Goal: Information Seeking & Learning: Learn about a topic

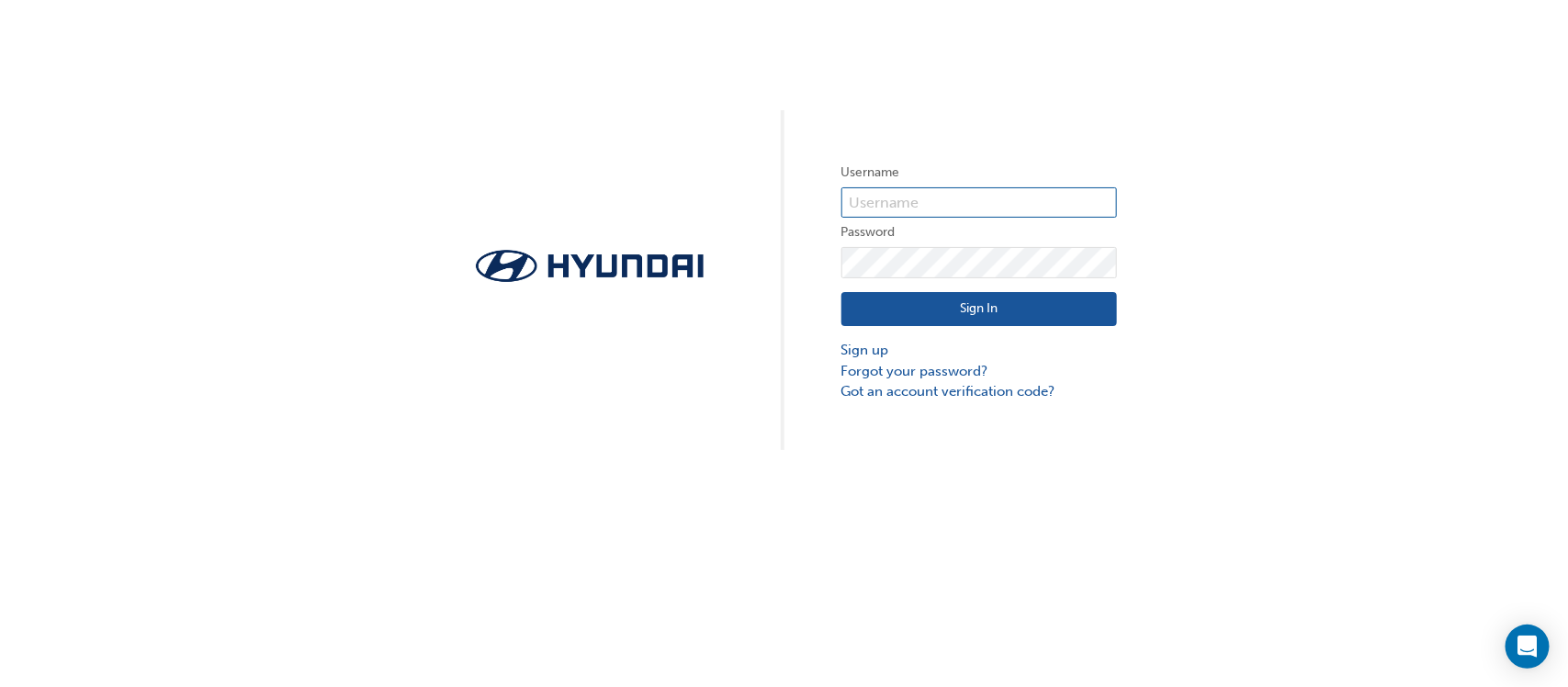
type input "30238"
click at [966, 304] on button "Sign In" at bounding box center [979, 310] width 276 height 35
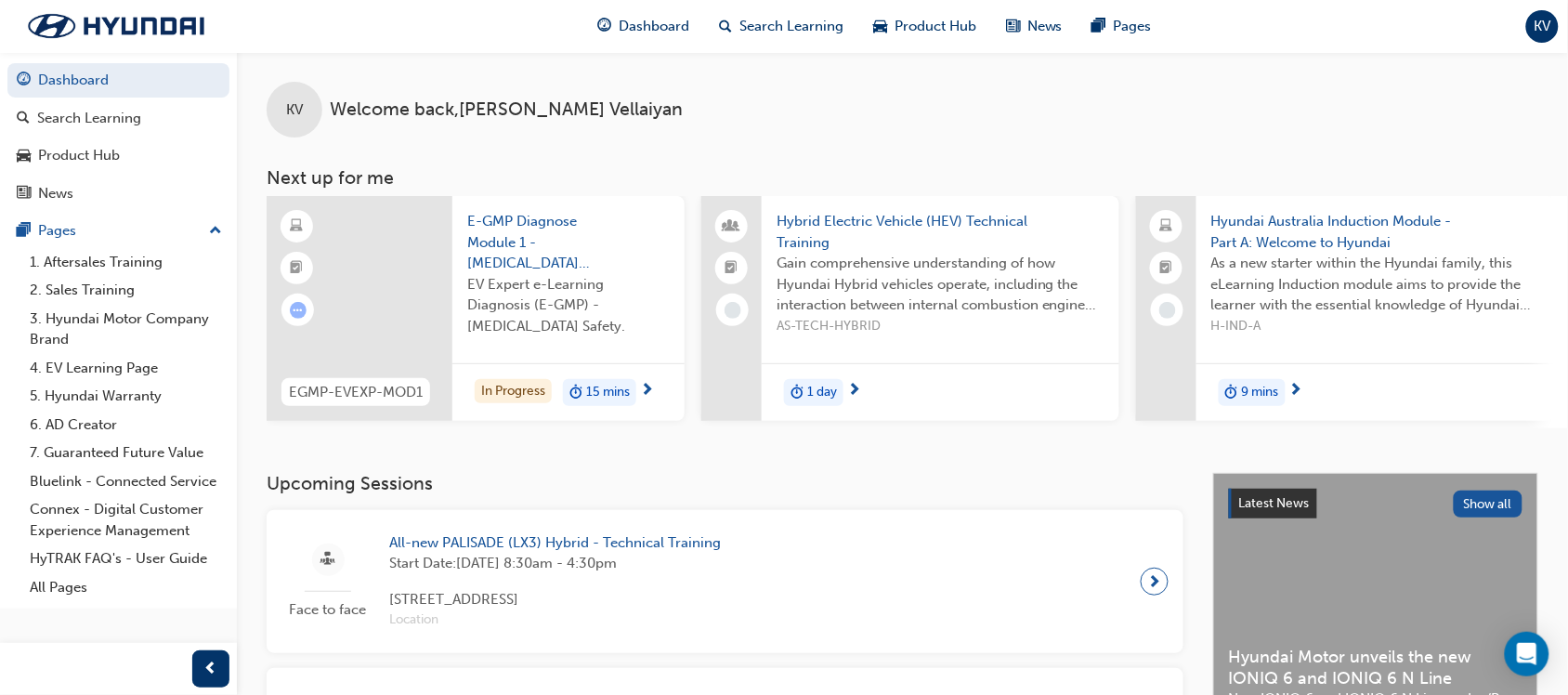
scroll to position [609, 0]
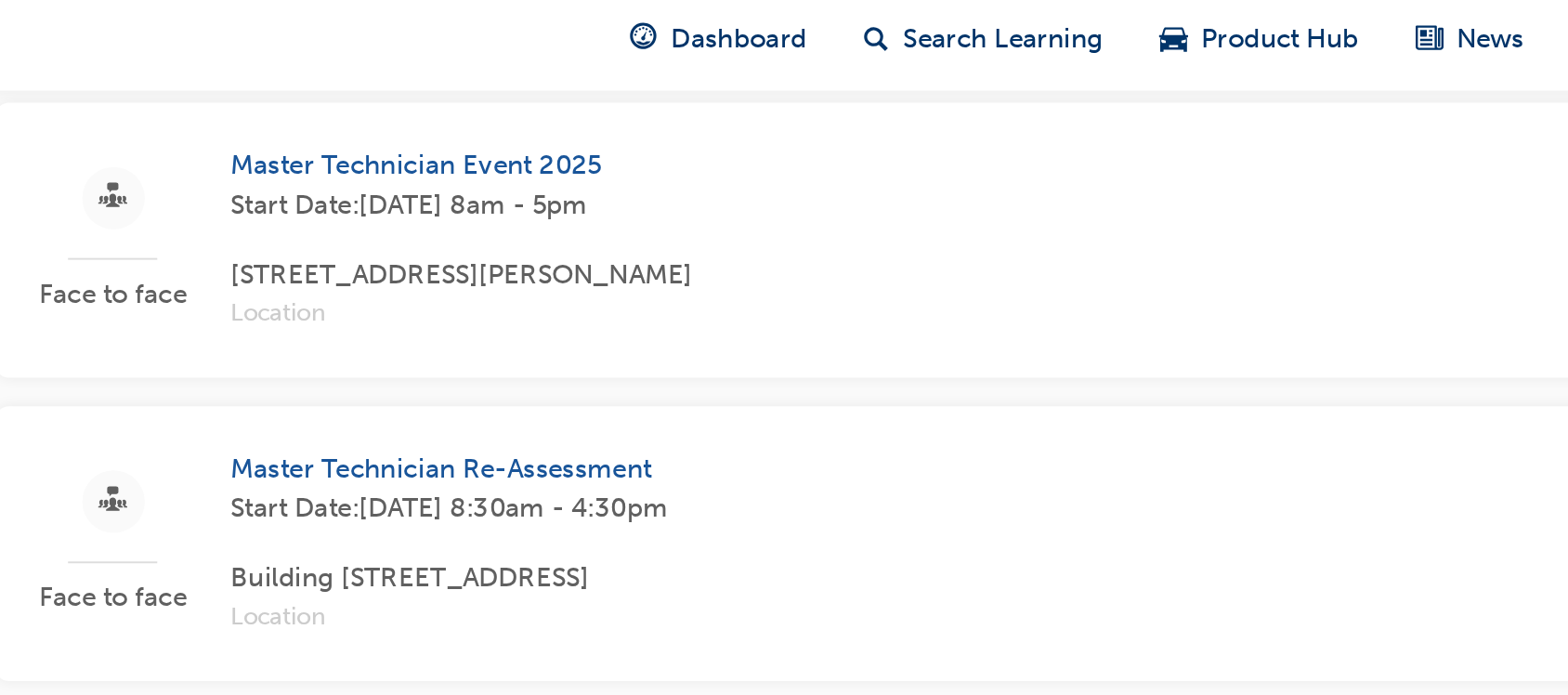
click at [492, 94] on span "Master Technician Event 2025" at bounding box center [510, 92] width 241 height 21
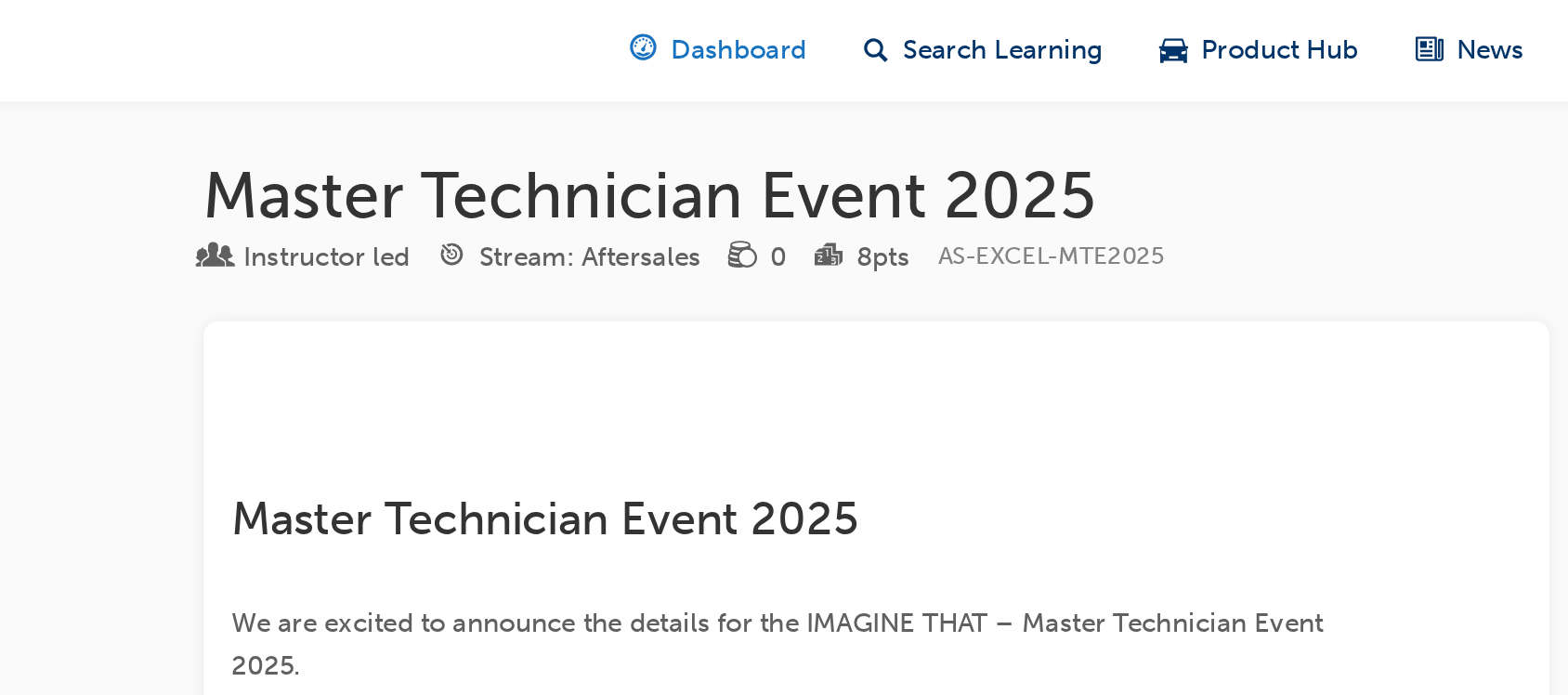
click at [633, 22] on span "Dashboard" at bounding box center [654, 26] width 71 height 21
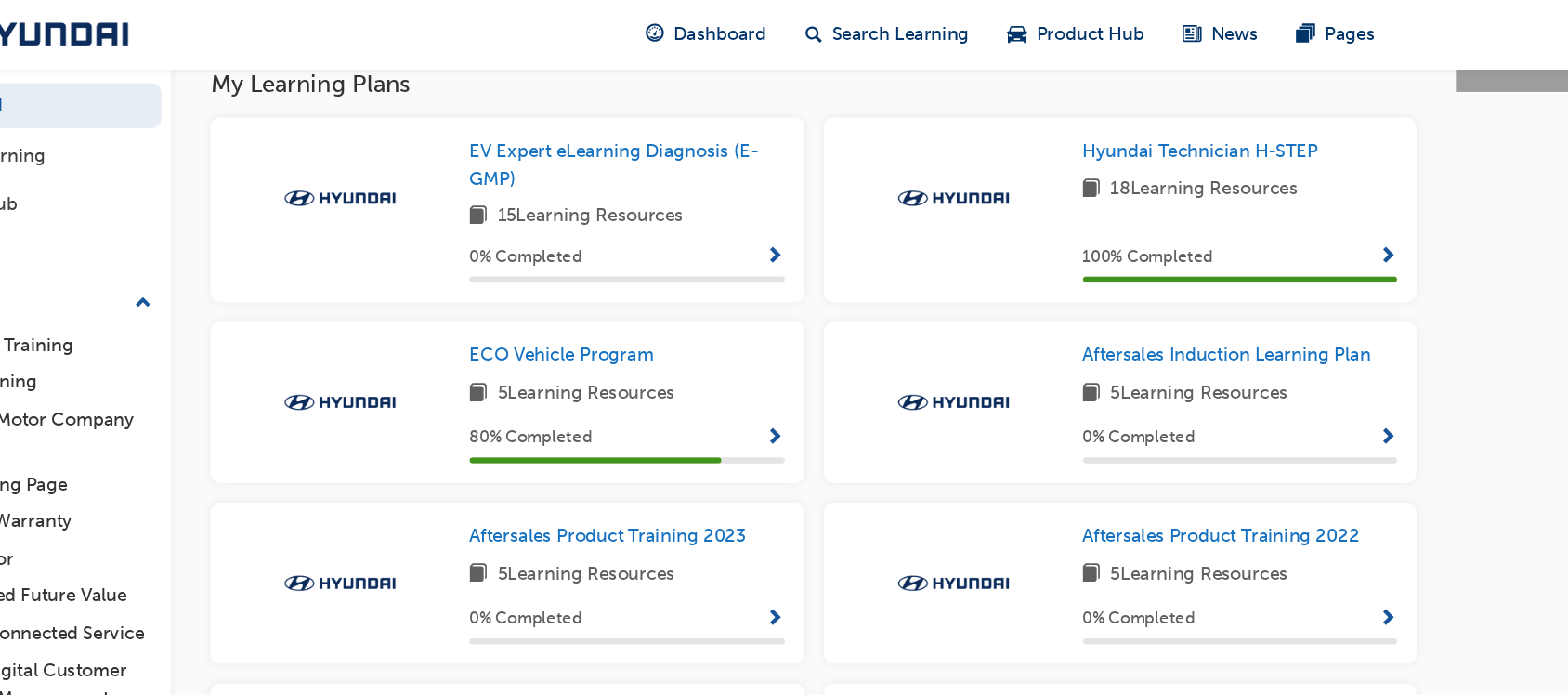
scroll to position [912, 0]
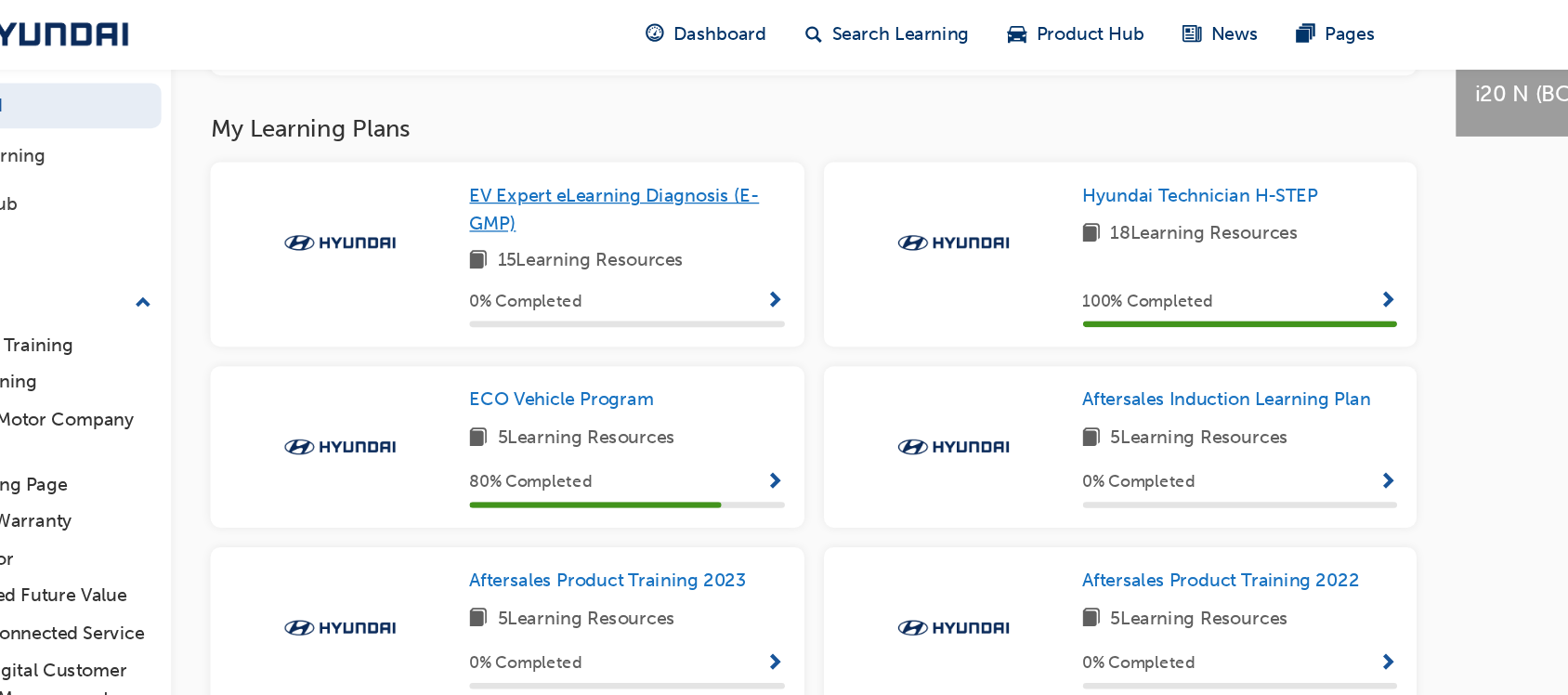
click at [510, 161] on span "EV Expert eLearning Diagnosis (E-GMP)" at bounding box center [573, 159] width 220 height 38
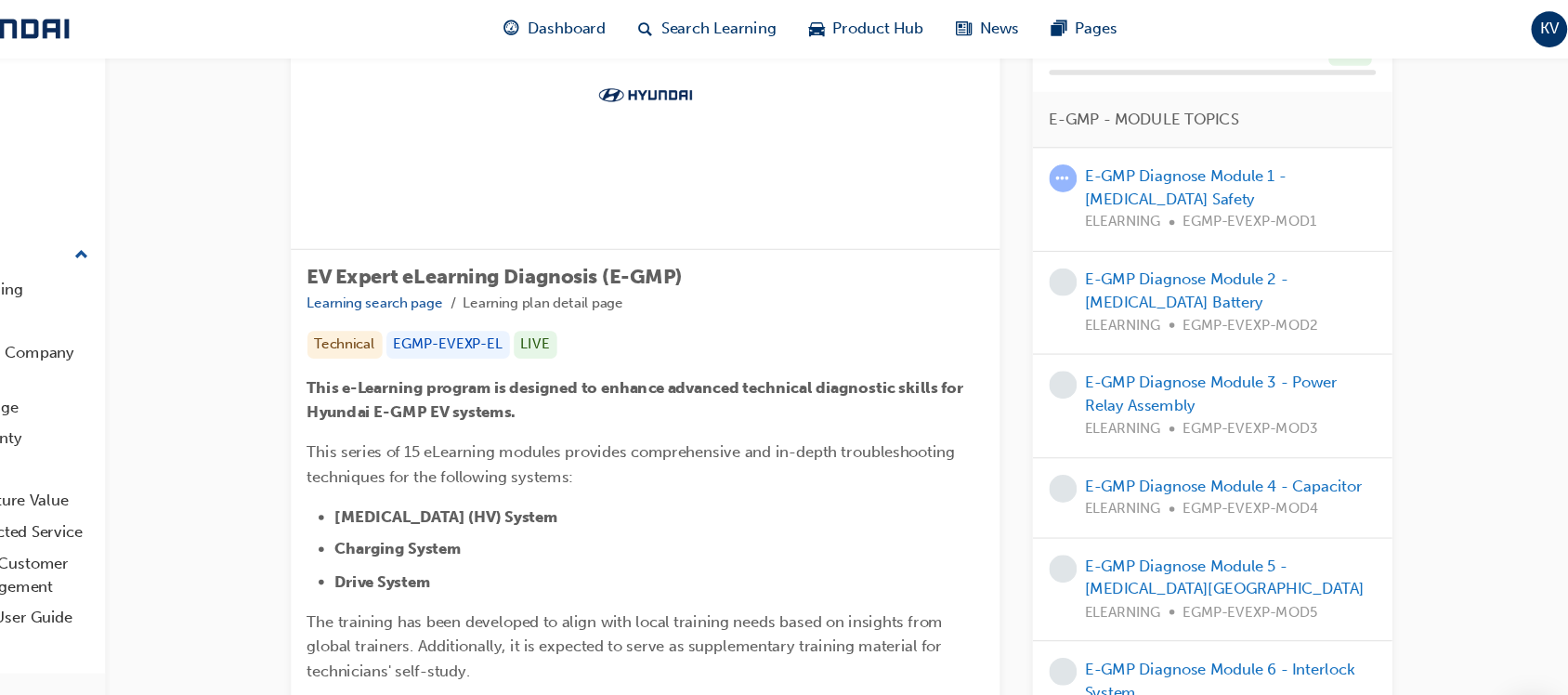
scroll to position [63, 0]
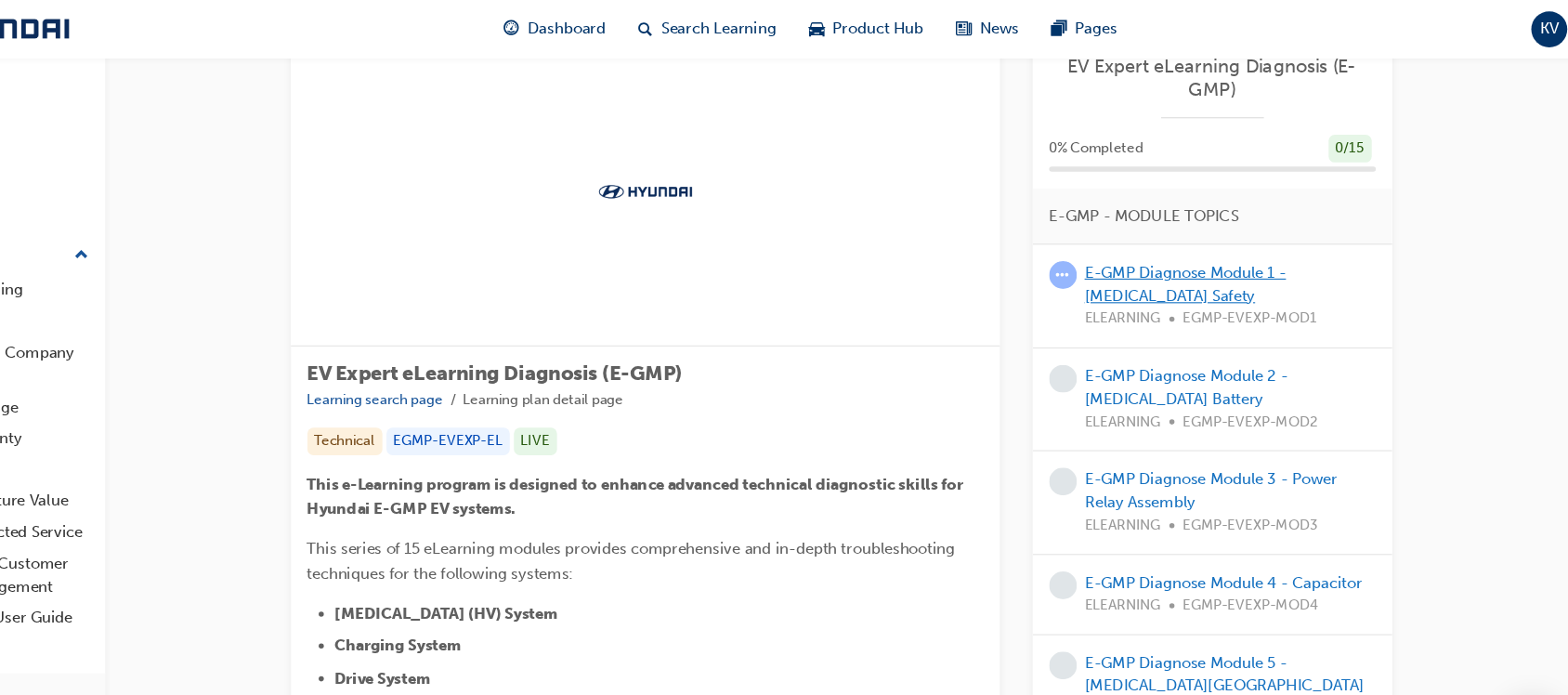
click at [1214, 241] on link "E-GMP Diagnose Module 1 - [MEDICAL_DATA] Safety" at bounding box center [1214, 257] width 182 height 38
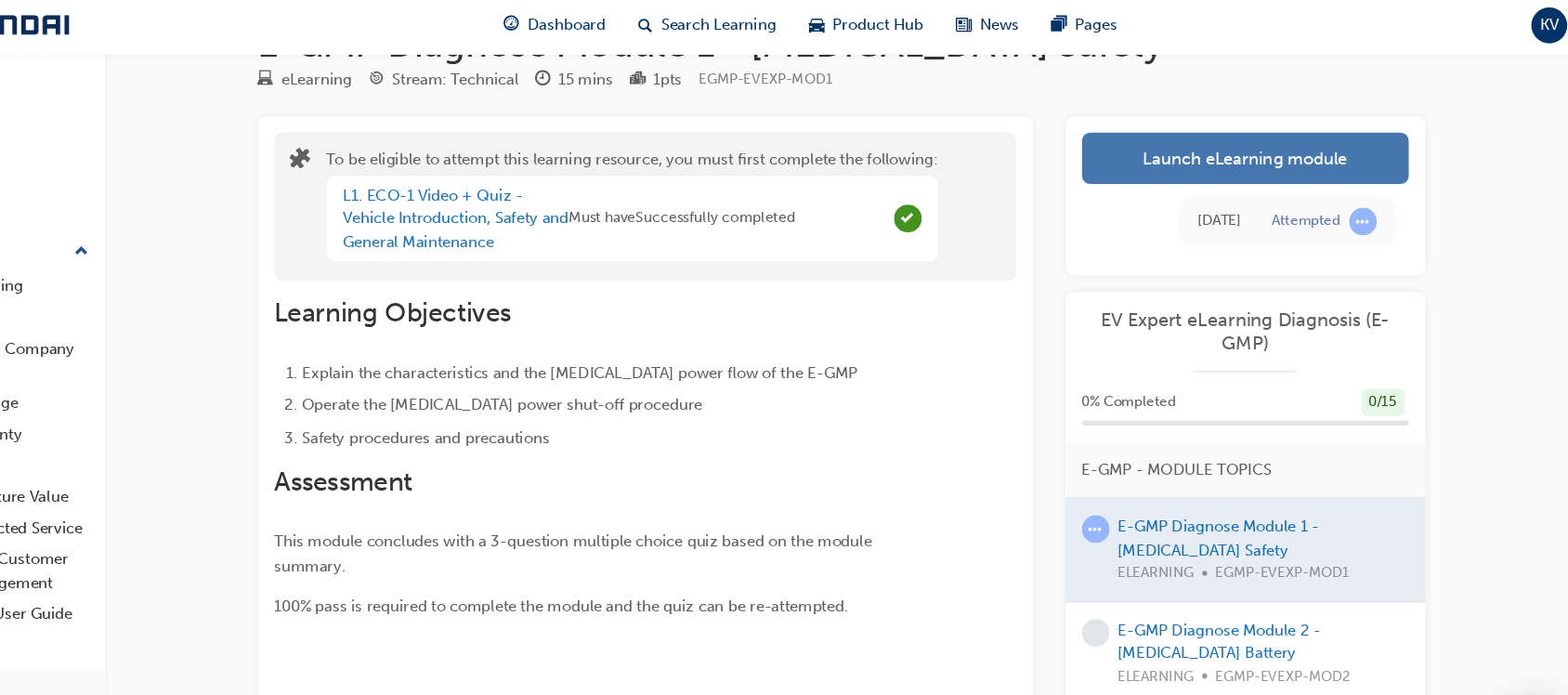
click at [1242, 137] on link "Launch eLearning module" at bounding box center [1268, 147] width 296 height 47
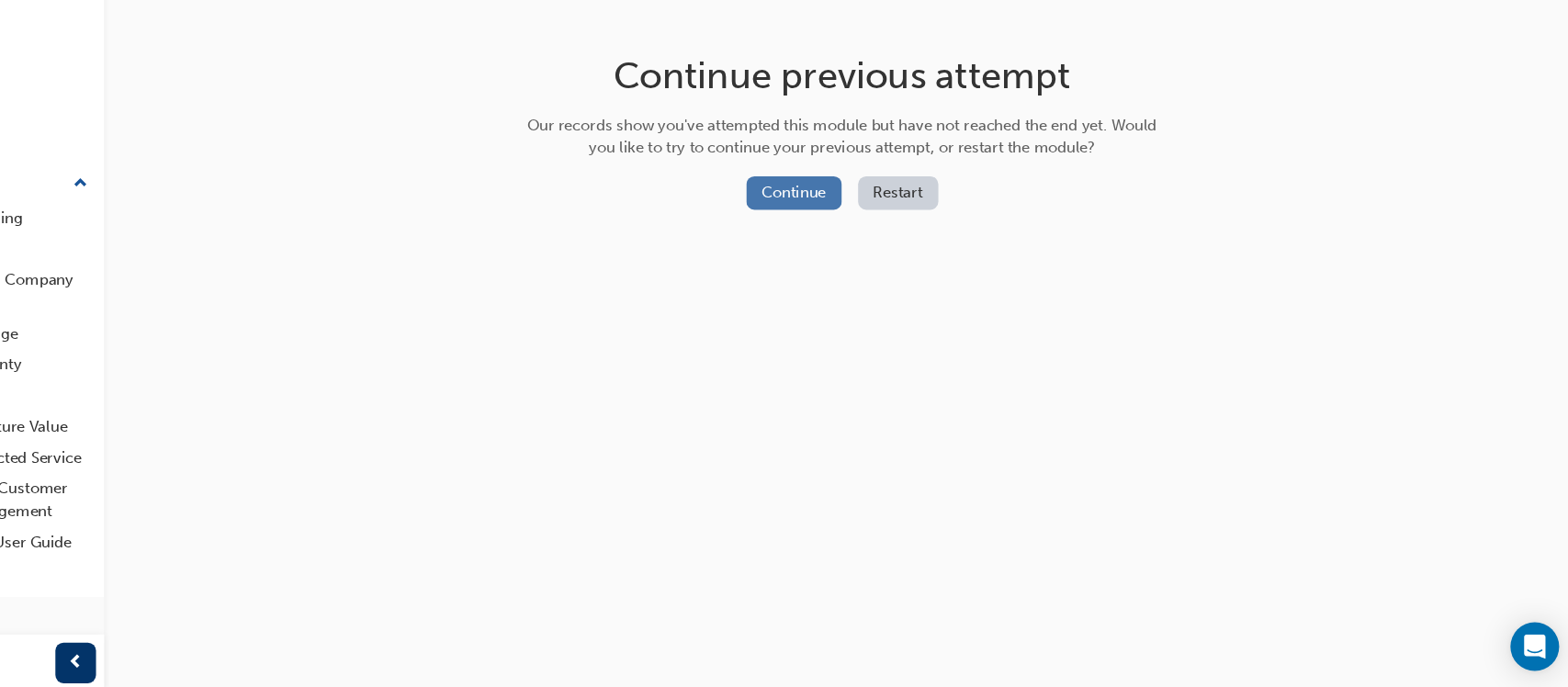
click at [843, 227] on button "Continue" at bounding box center [858, 236] width 87 height 30
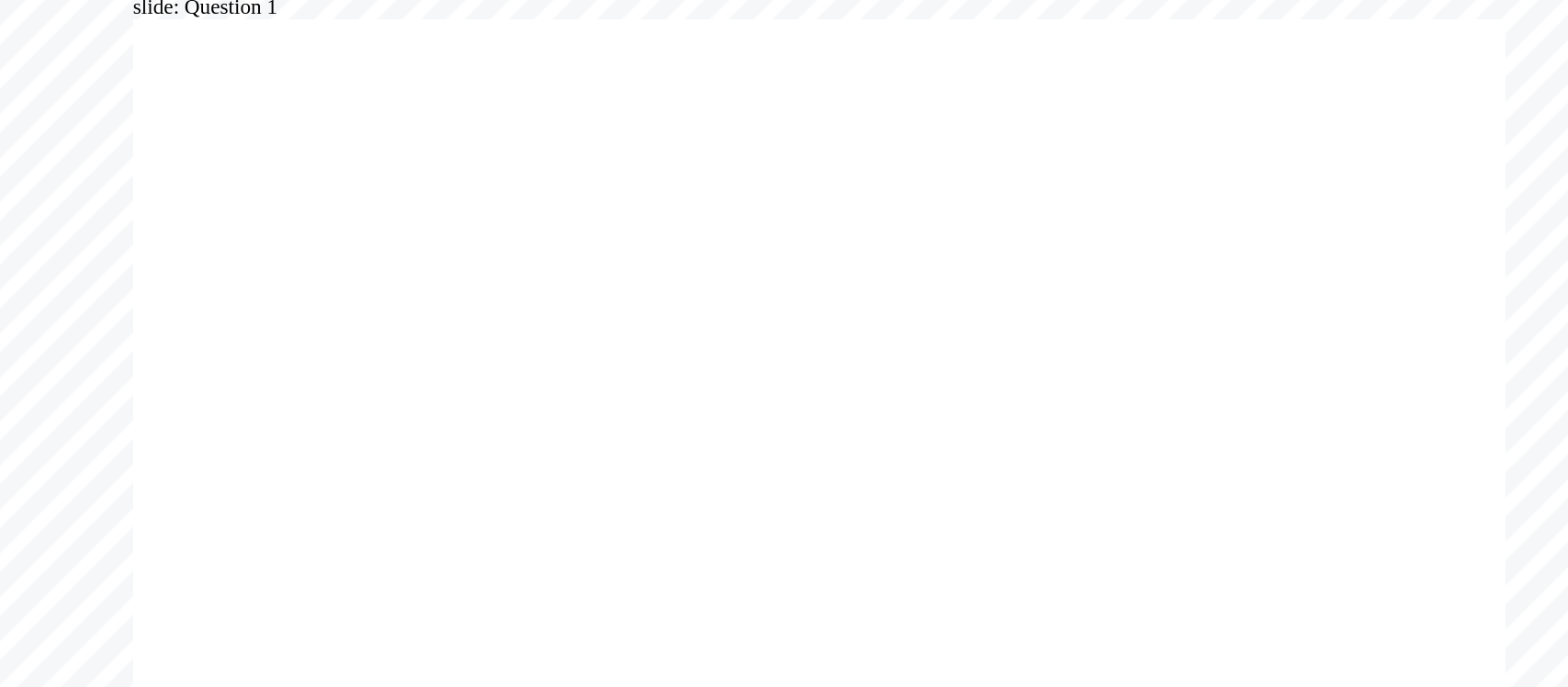
radio input "true"
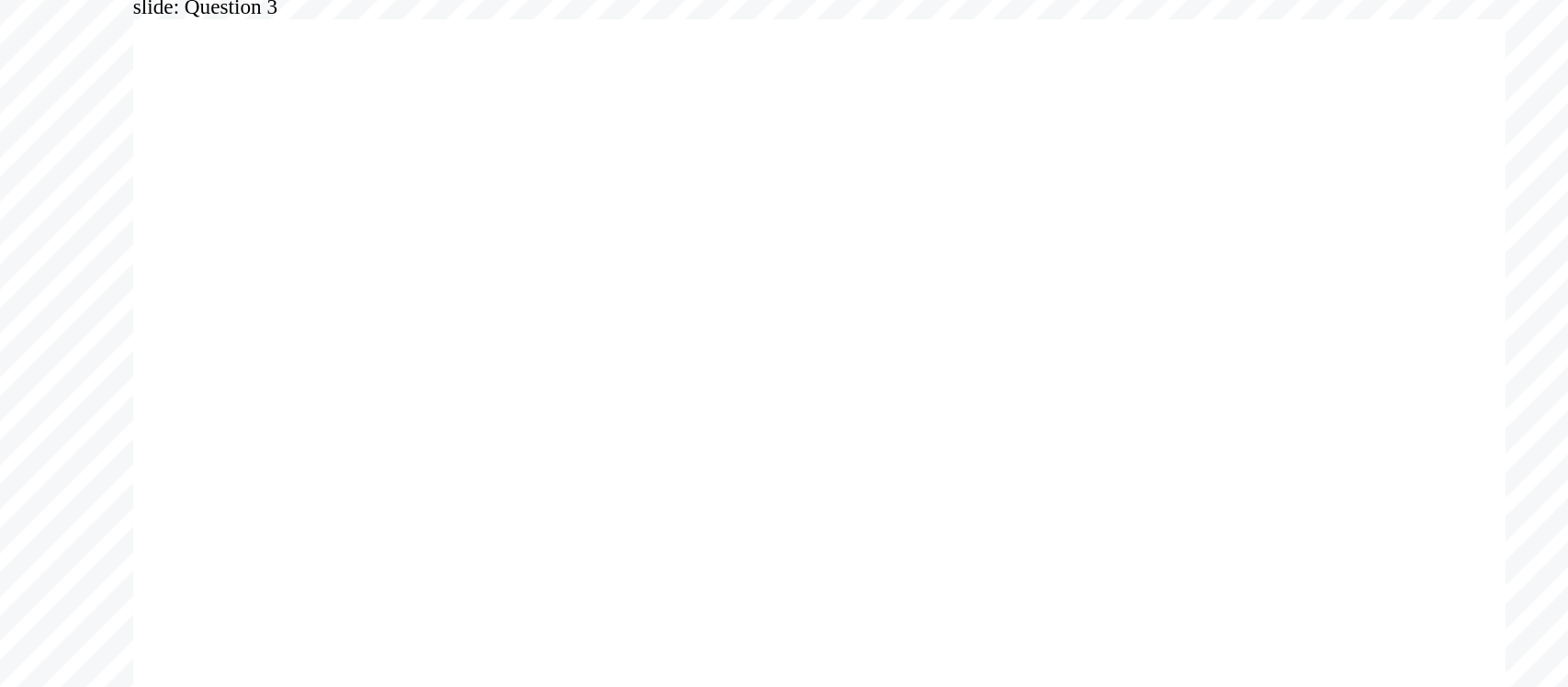
radio input "true"
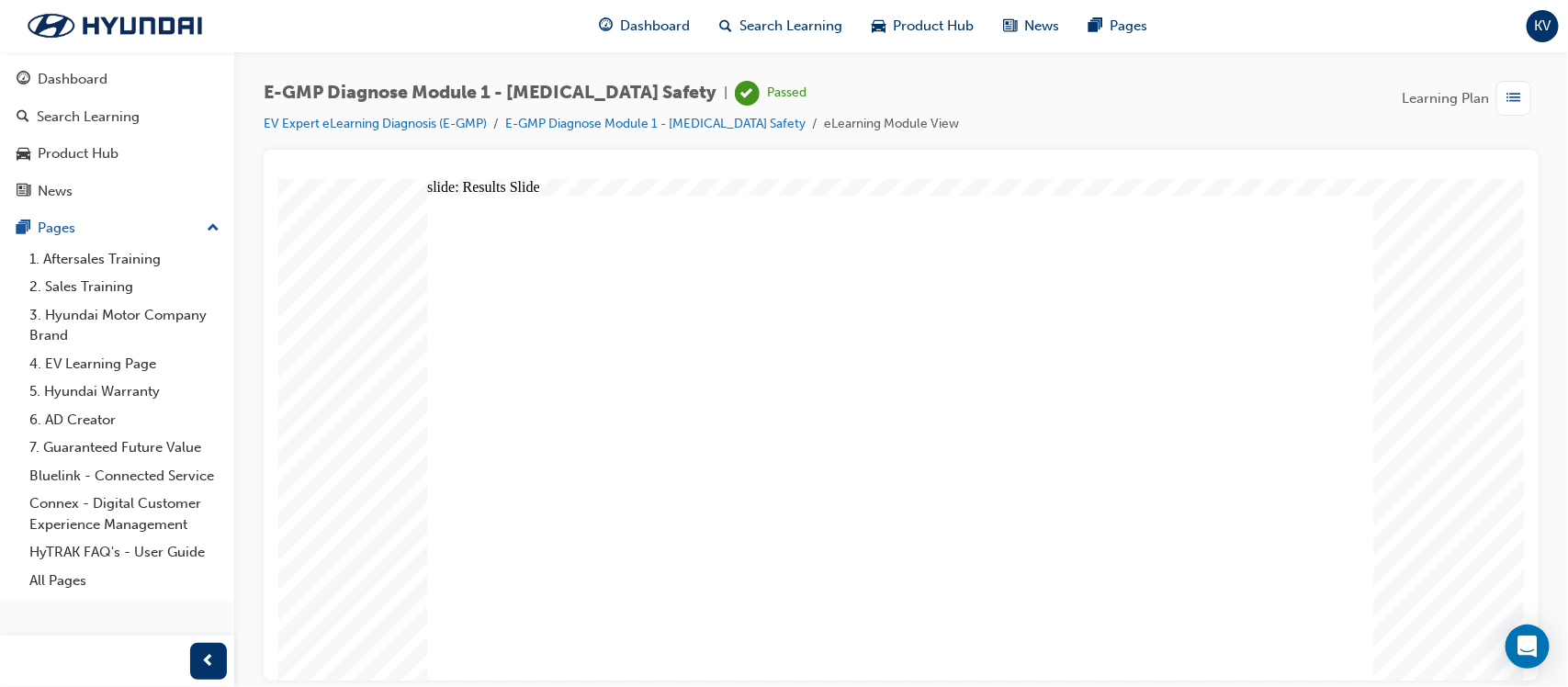
click at [65, 71] on div "Dashboard" at bounding box center [73, 79] width 70 height 21
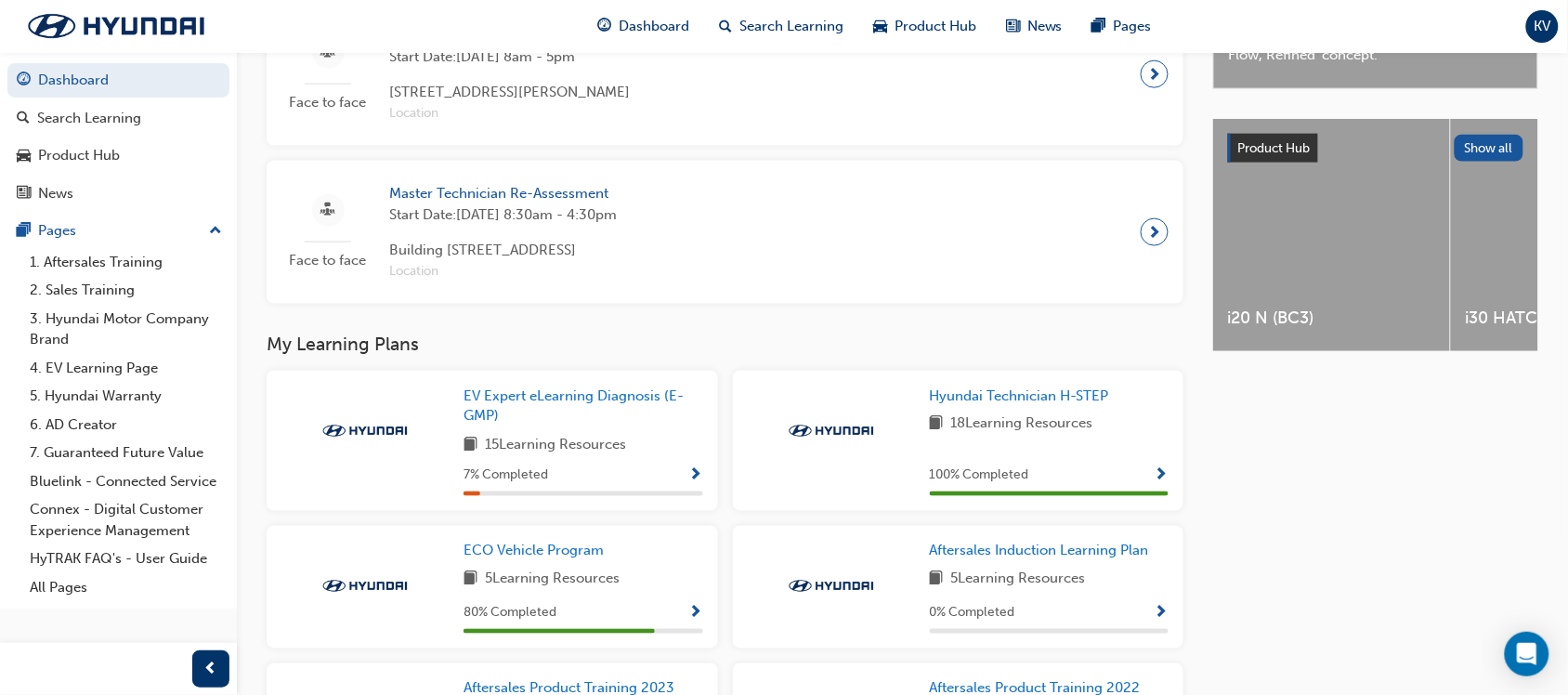
scroll to position [697, 0]
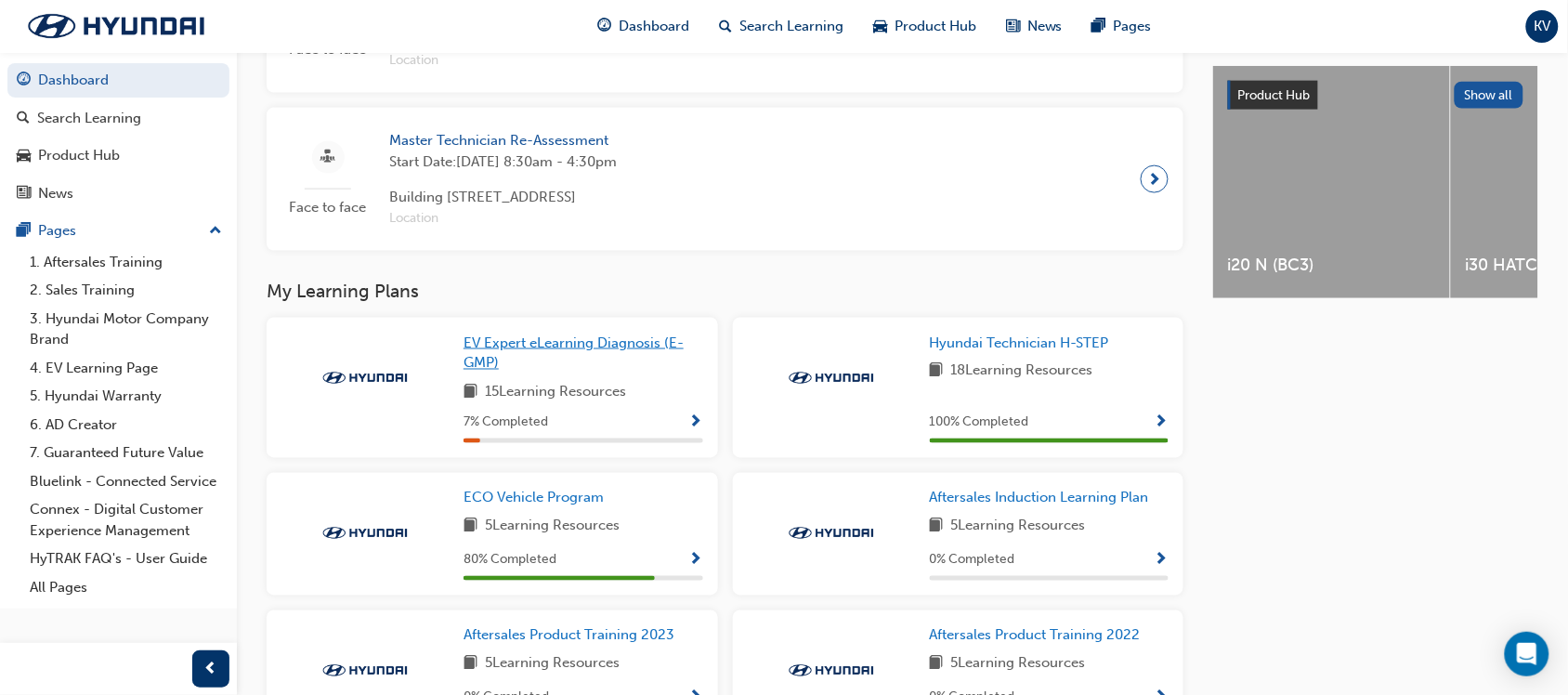
click at [514, 347] on span "EV Expert eLearning Diagnosis (E-GMP)" at bounding box center [573, 354] width 220 height 38
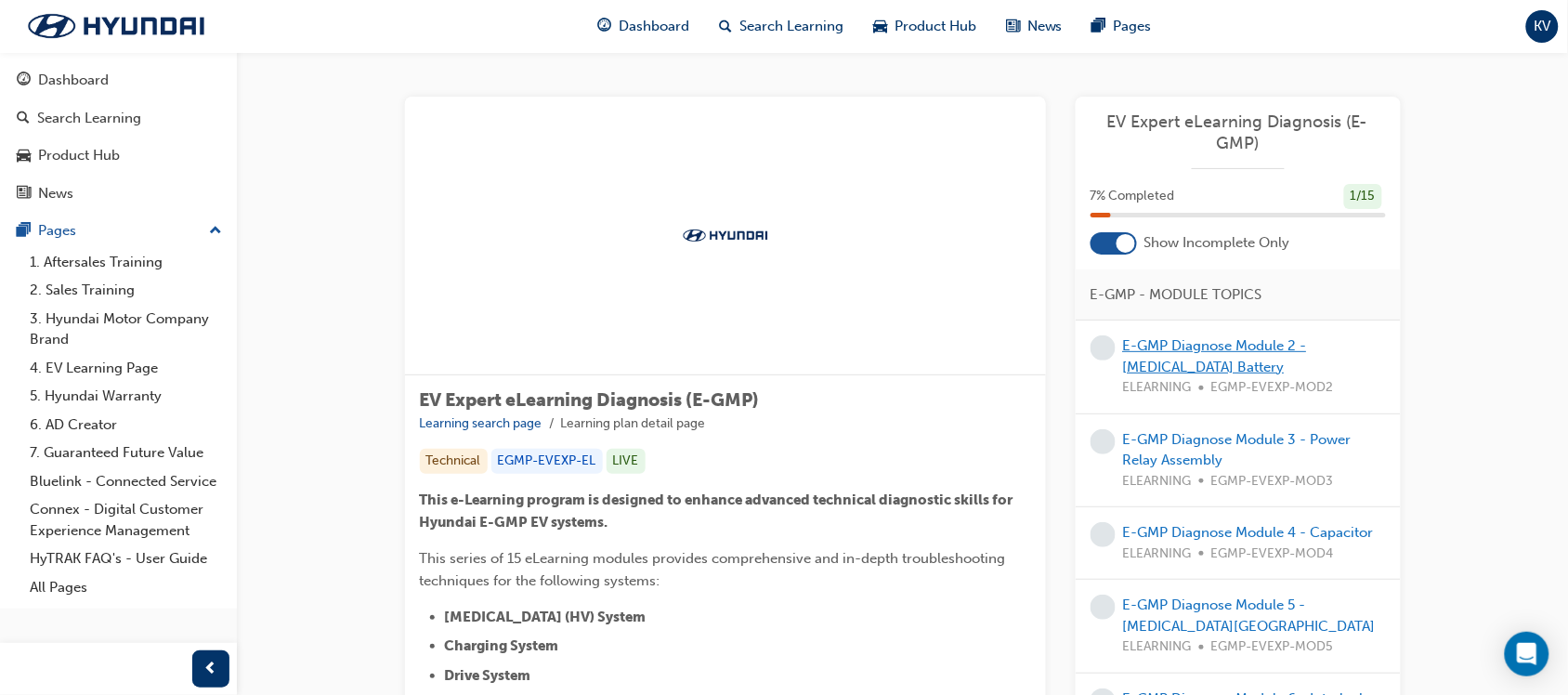
click at [1238, 342] on link "E-GMP Diagnose Module 2 - [MEDICAL_DATA] Battery" at bounding box center [1215, 356] width 184 height 38
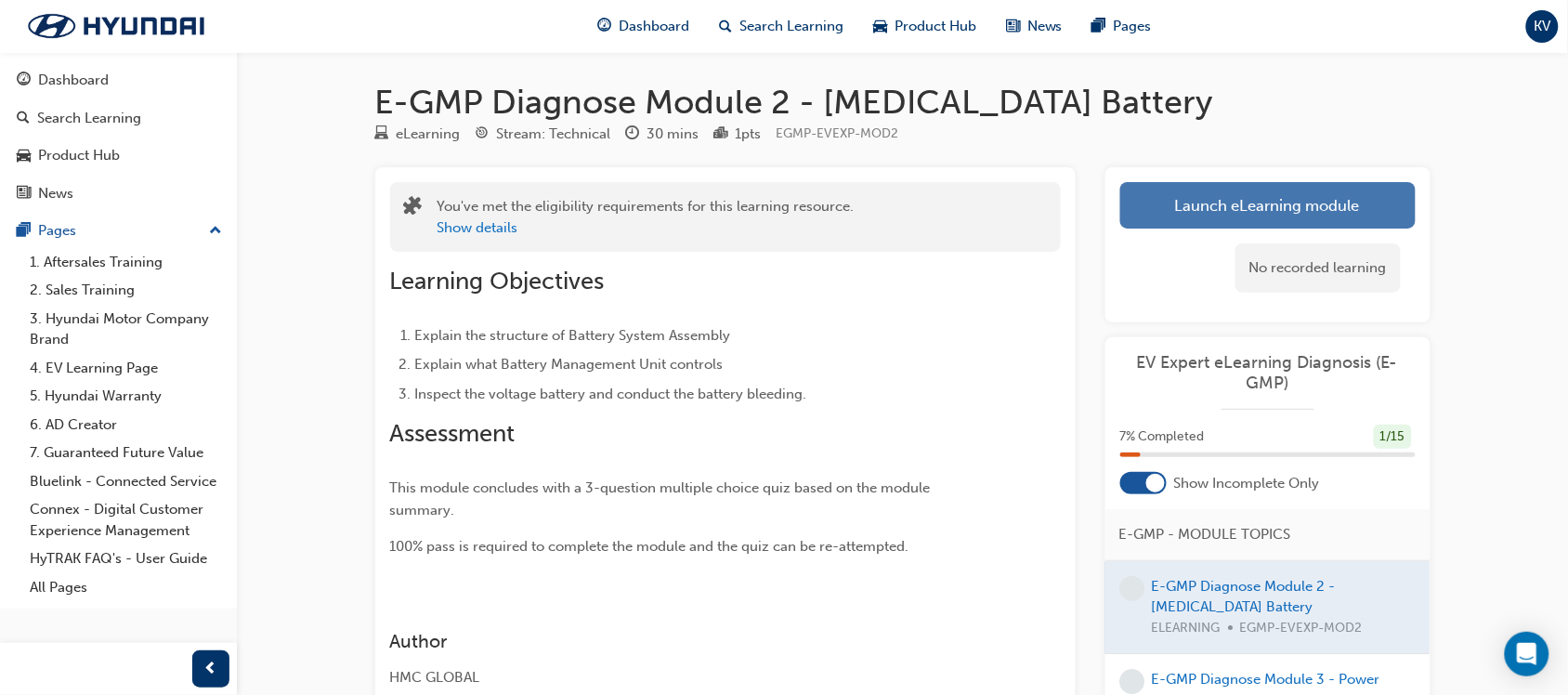
click at [1268, 198] on link "Launch eLearning module" at bounding box center [1268, 205] width 296 height 47
